Goal: Find specific page/section: Find specific page/section

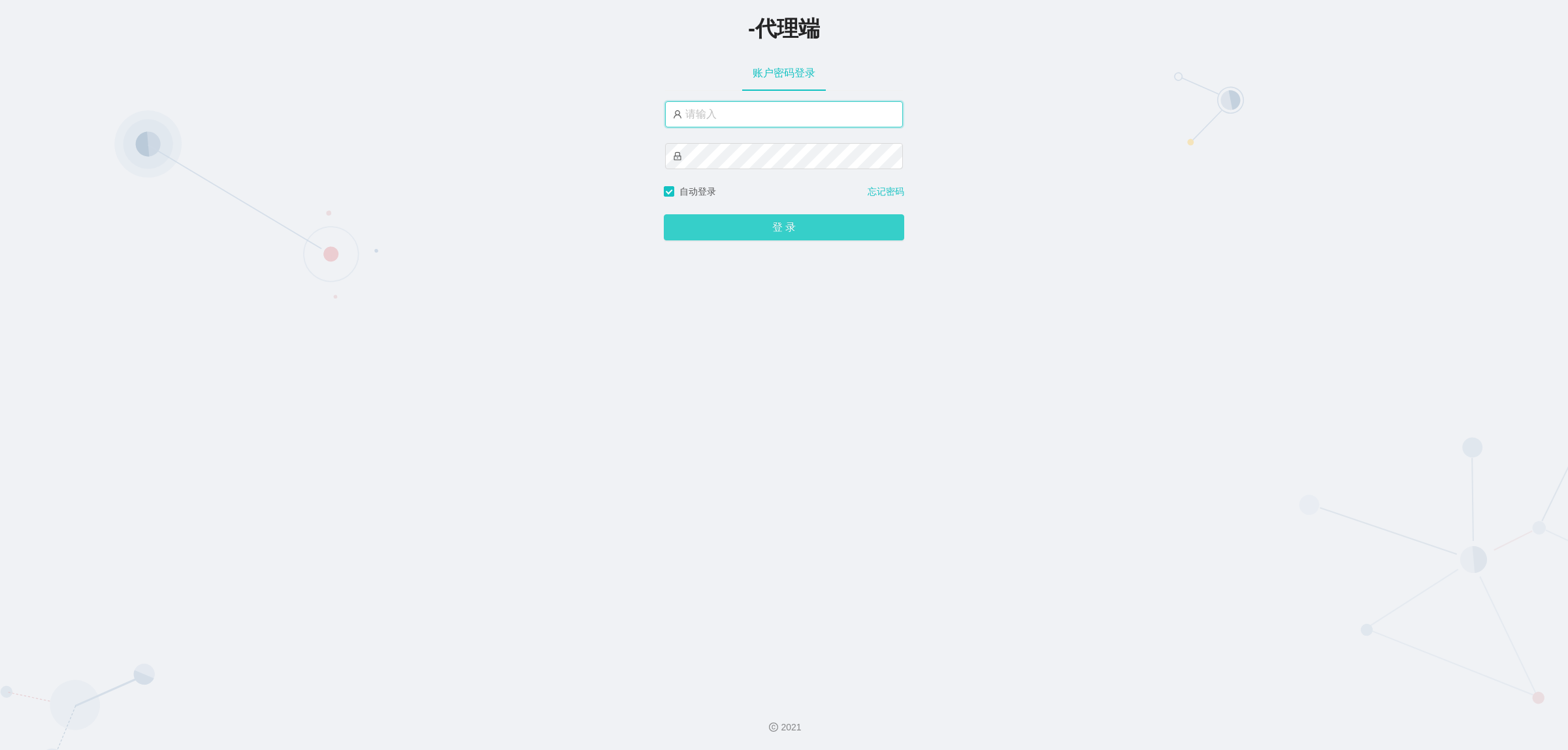
type input "xiaohei01"
click at [771, 229] on button "登 录" at bounding box center [784, 227] width 240 height 26
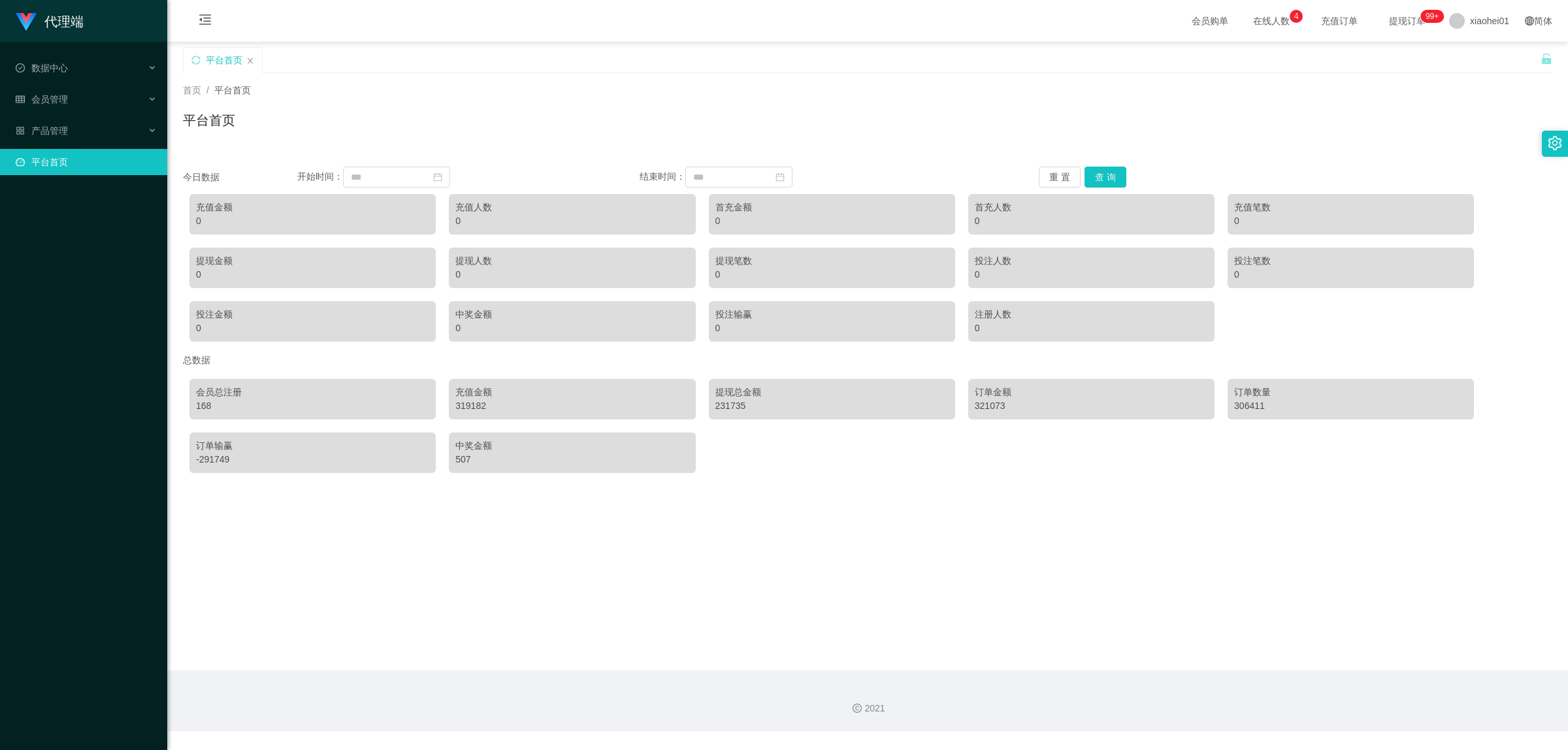
drag, startPoint x: 1543, startPoint y: 1, endPoint x: 691, endPoint y: 96, distance: 857.3
click at [691, 96] on div "首页 / 平台首页 /" at bounding box center [867, 90] width 1370 height 14
click at [30, 137] on div "产品管理" at bounding box center [83, 131] width 167 height 26
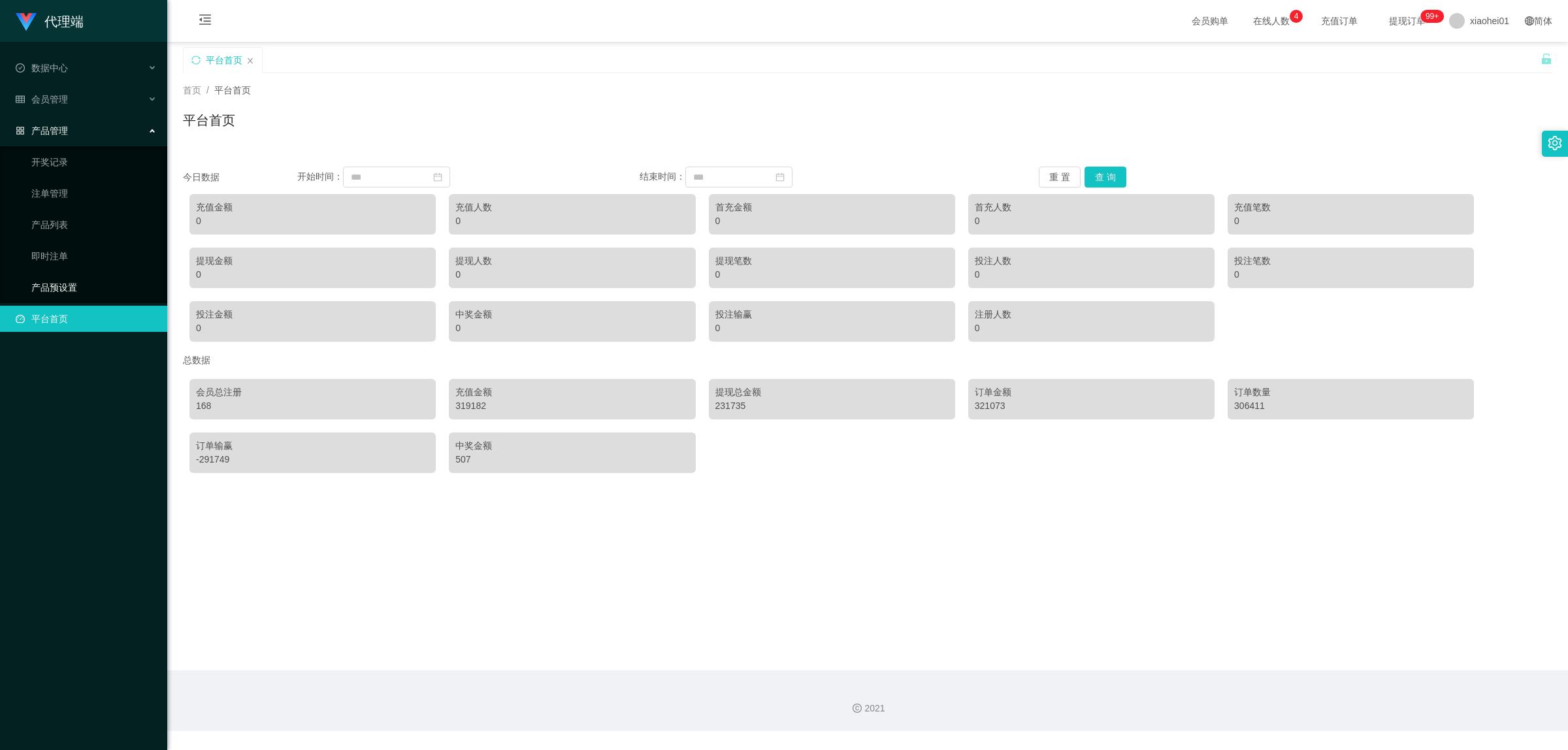
click at [50, 285] on link "产品预设置" at bounding box center [94, 288] width 125 height 26
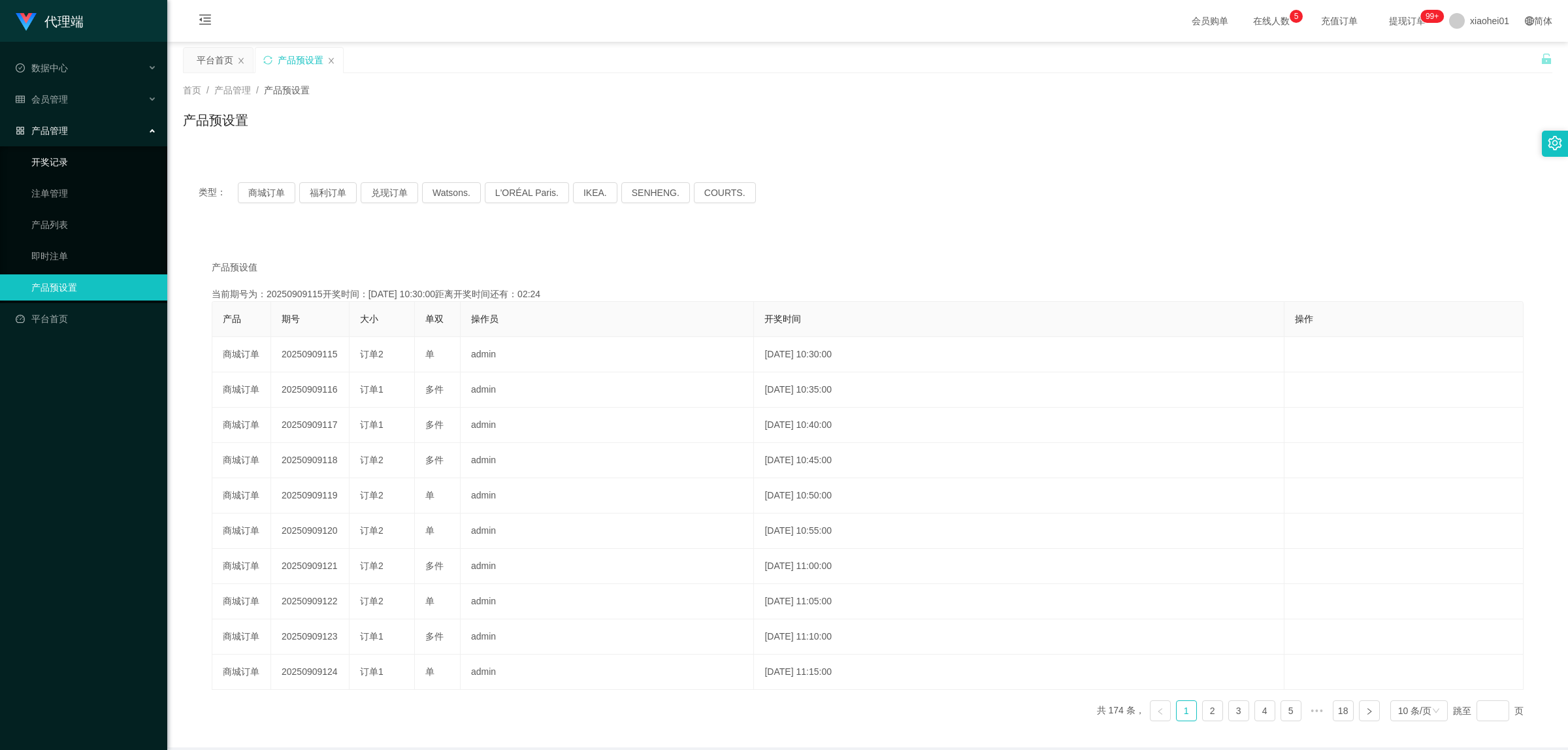
click at [59, 168] on link "开奖记录" at bounding box center [94, 162] width 125 height 26
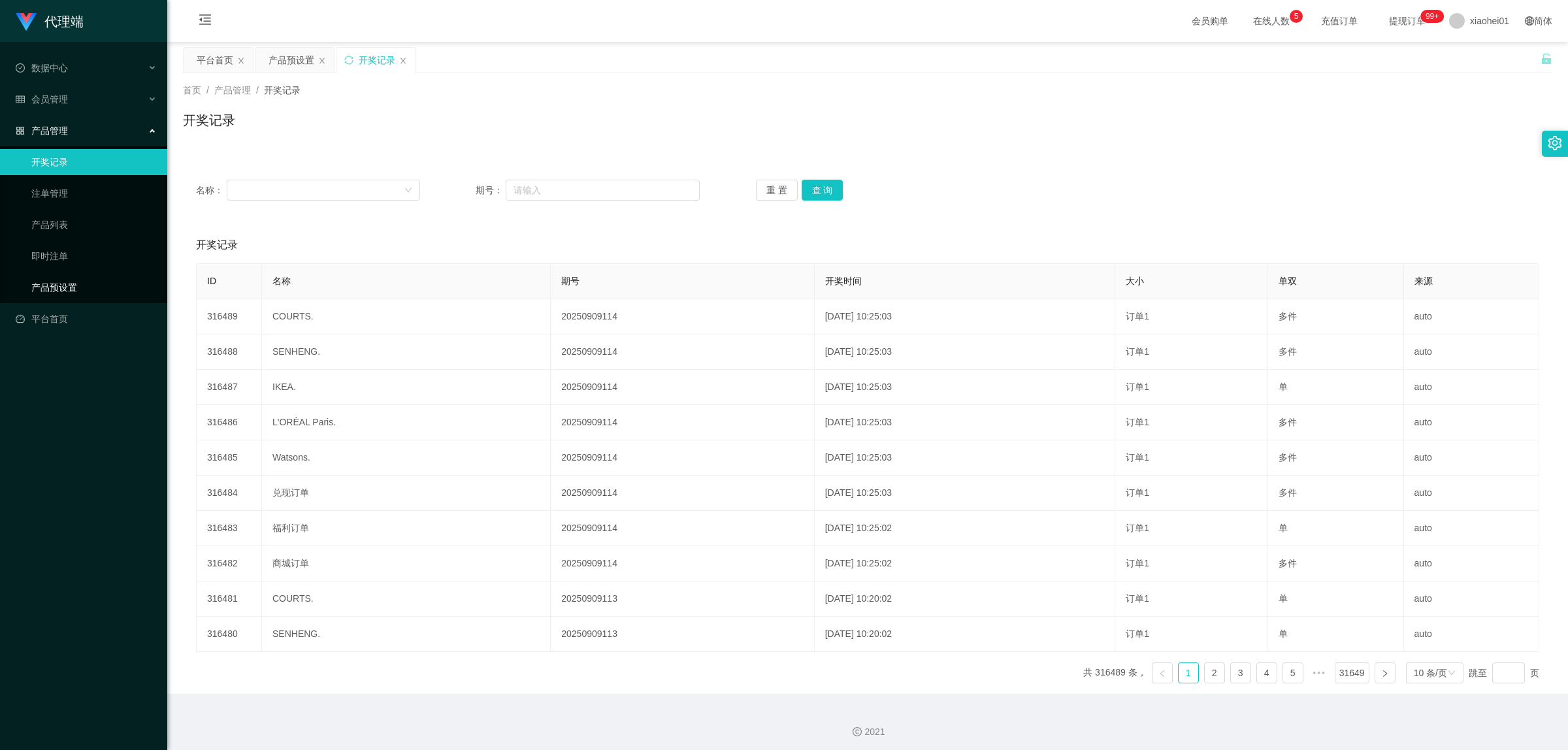
click at [46, 283] on link "产品预设置" at bounding box center [94, 288] width 125 height 26
